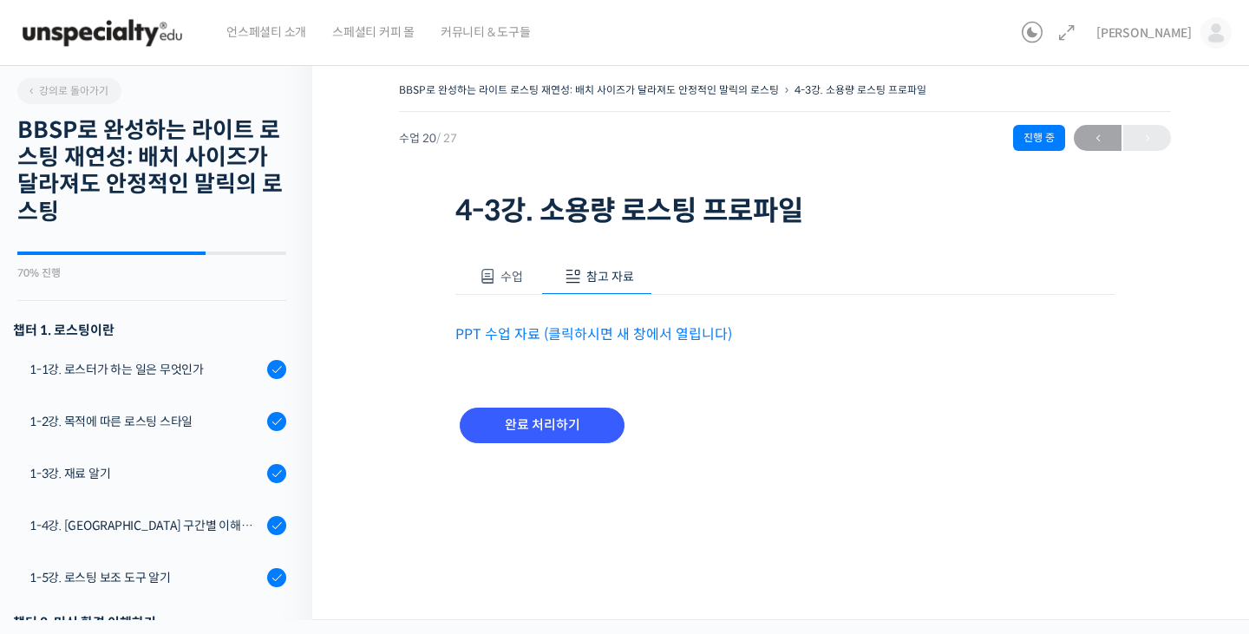
scroll to position [1257, 0]
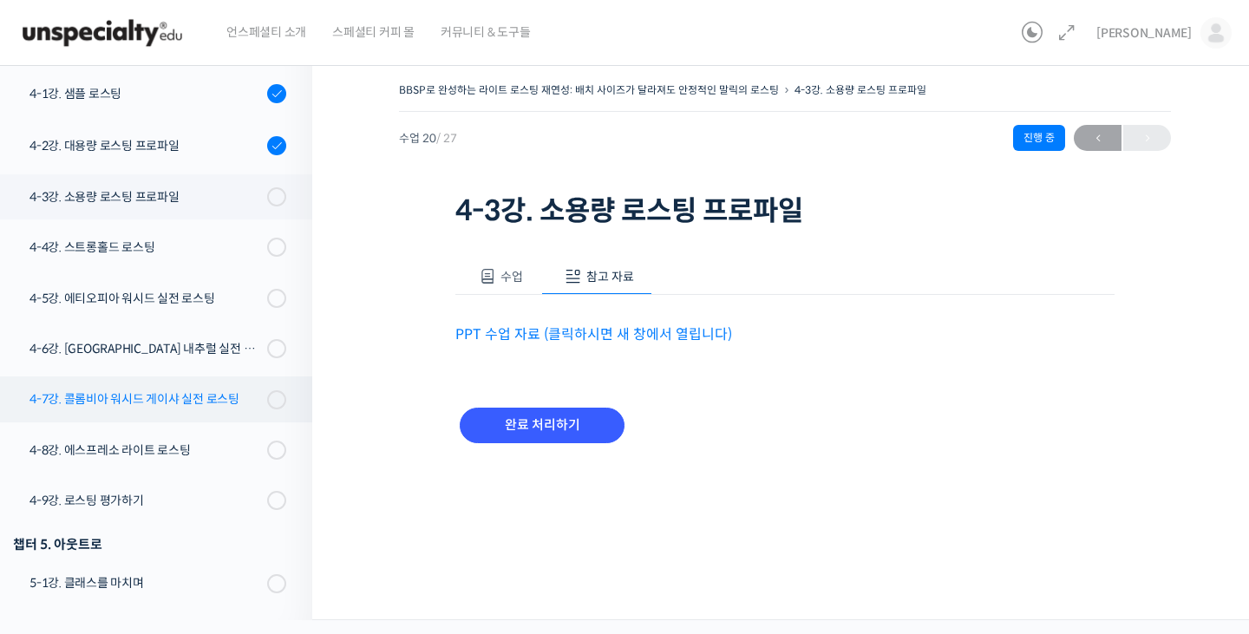
click at [163, 408] on div "4-7강. 콜롬비아 워시드 게이샤 실전 로스팅" at bounding box center [145, 398] width 232 height 19
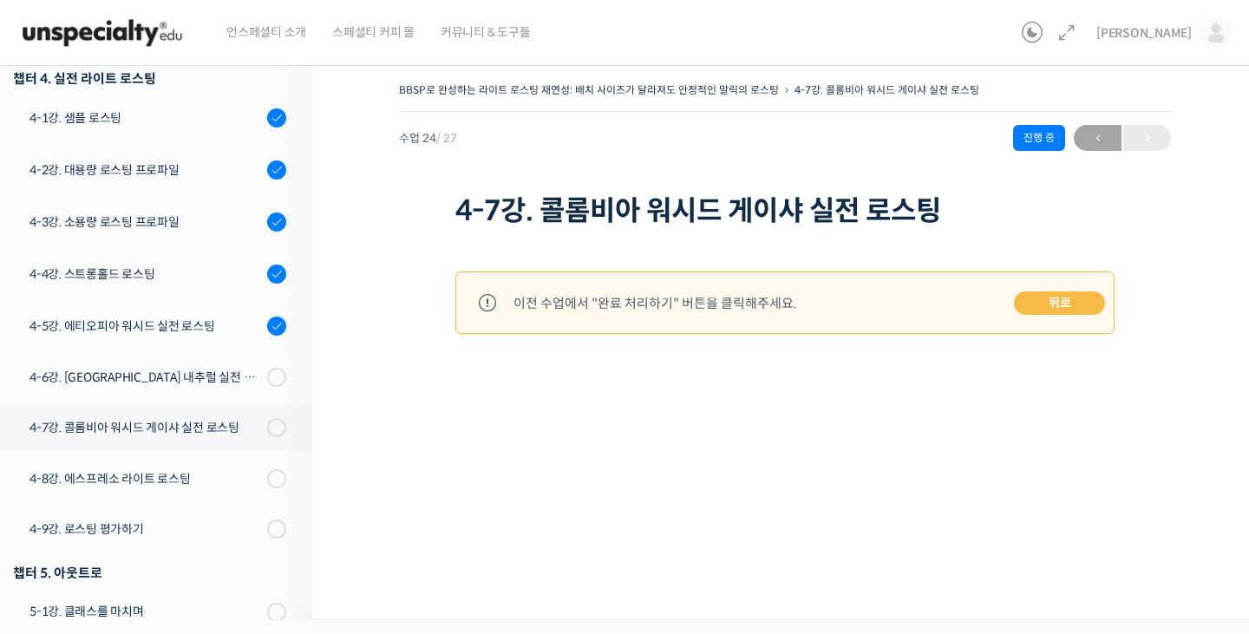
scroll to position [1261, 0]
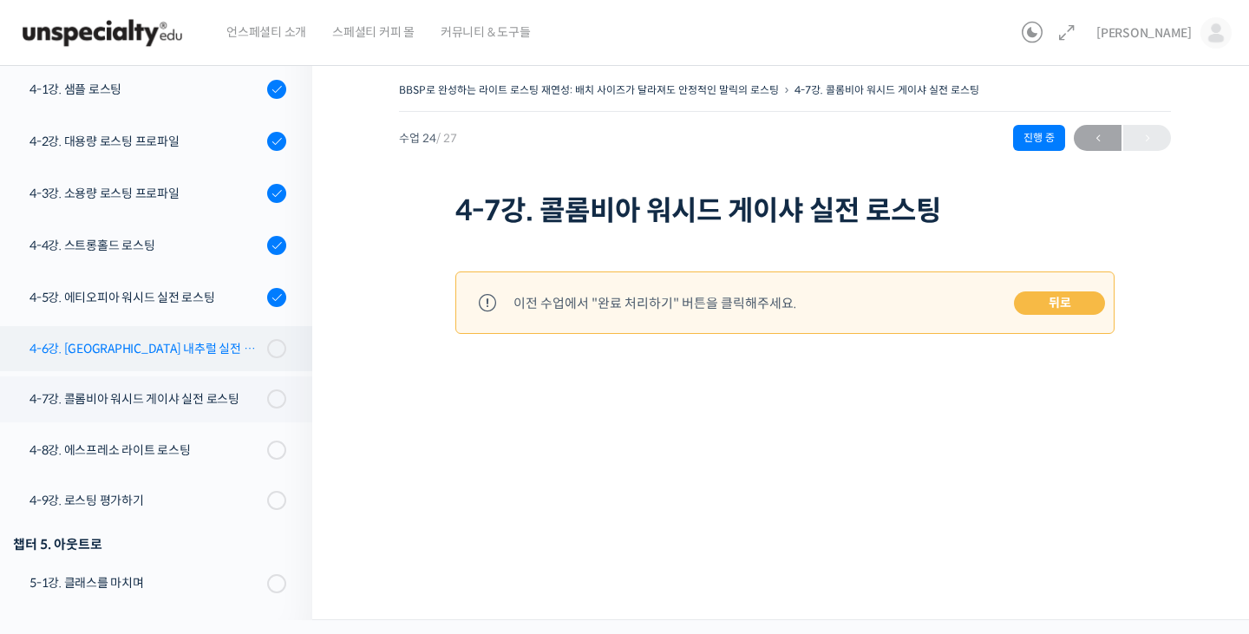
click at [168, 348] on div "4-6강. [GEOGRAPHIC_DATA] 내추럴 실전 로스팅" at bounding box center [145, 348] width 232 height 19
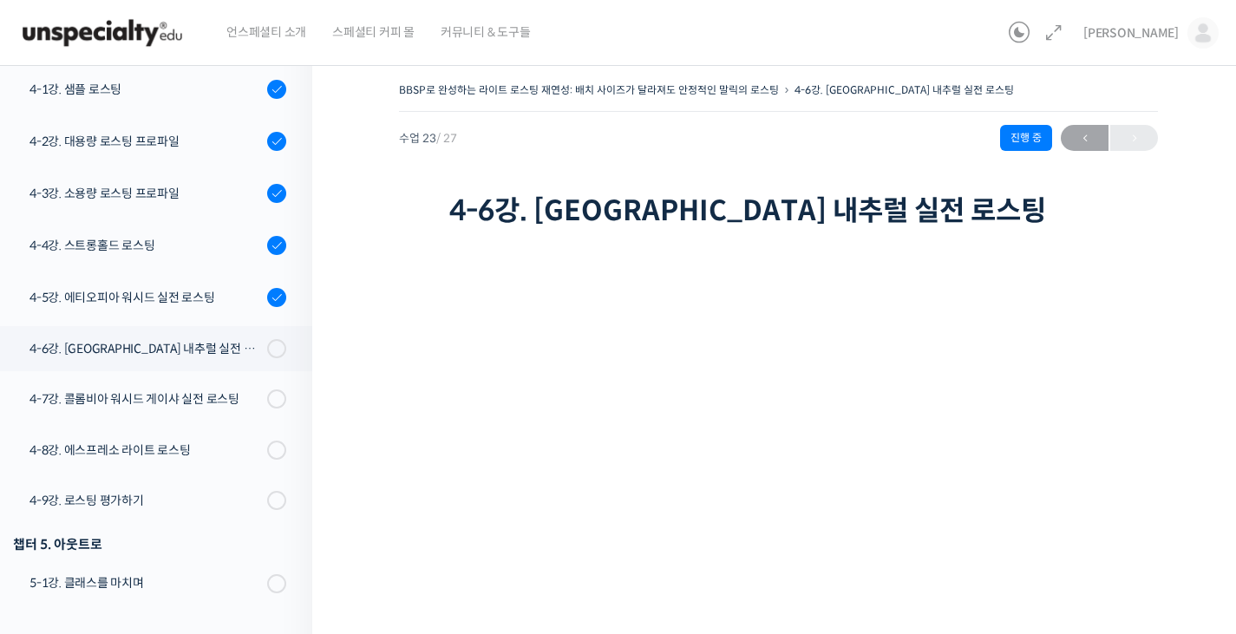
scroll to position [215, 0]
